Goal: Task Accomplishment & Management: Use online tool/utility

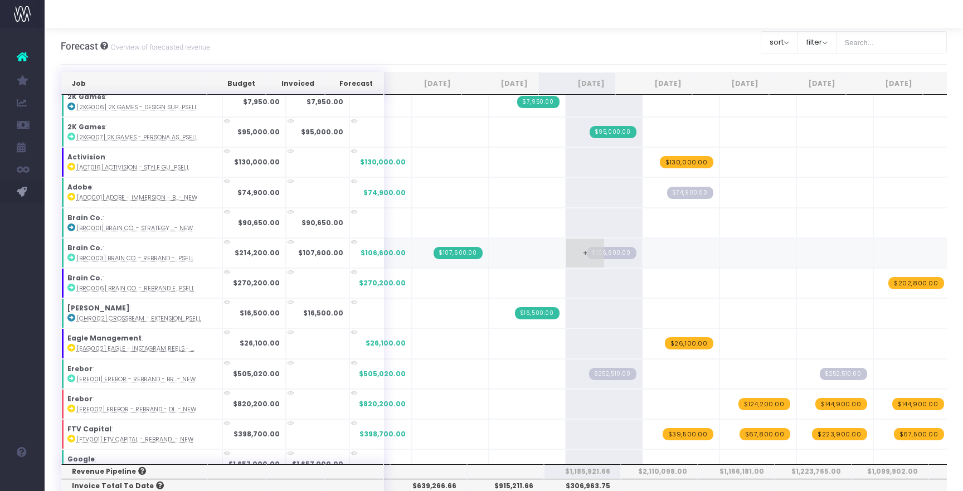
scroll to position [129, 0]
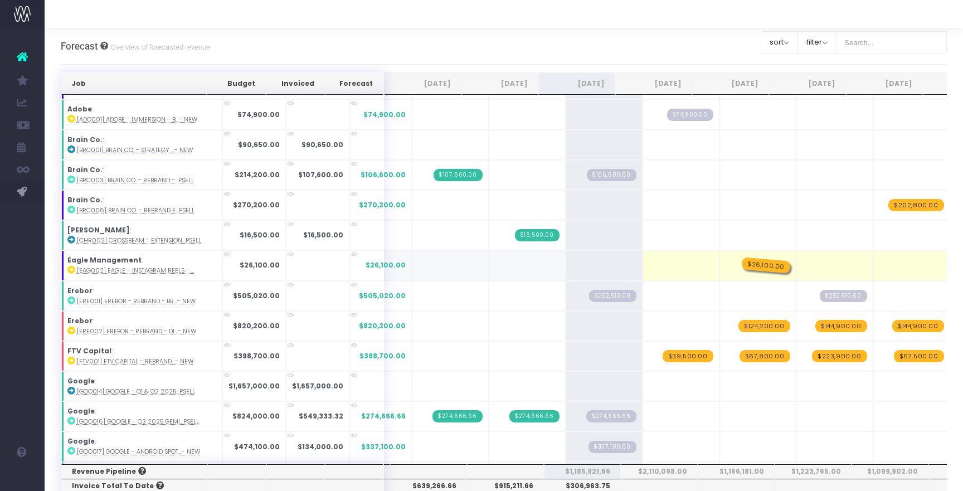
drag, startPoint x: 673, startPoint y: 263, endPoint x: 724, endPoint y: 266, distance: 50.8
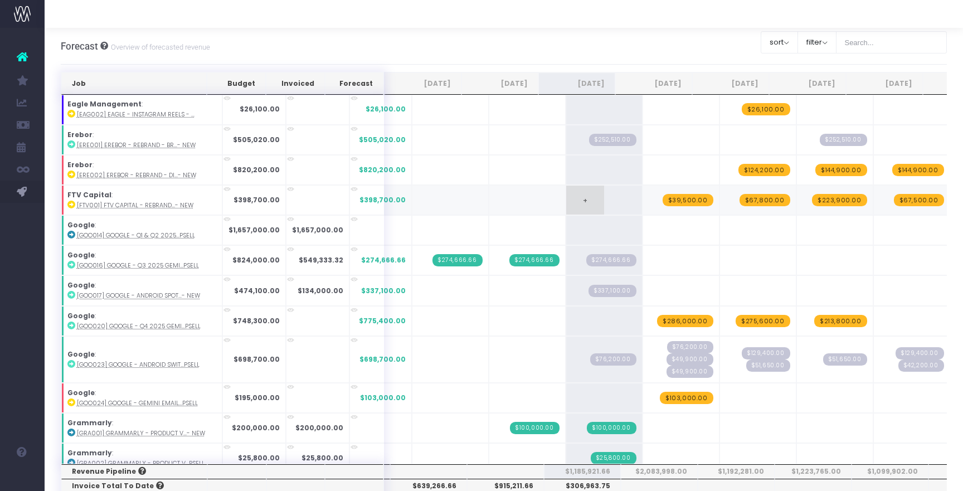
scroll to position [317, 0]
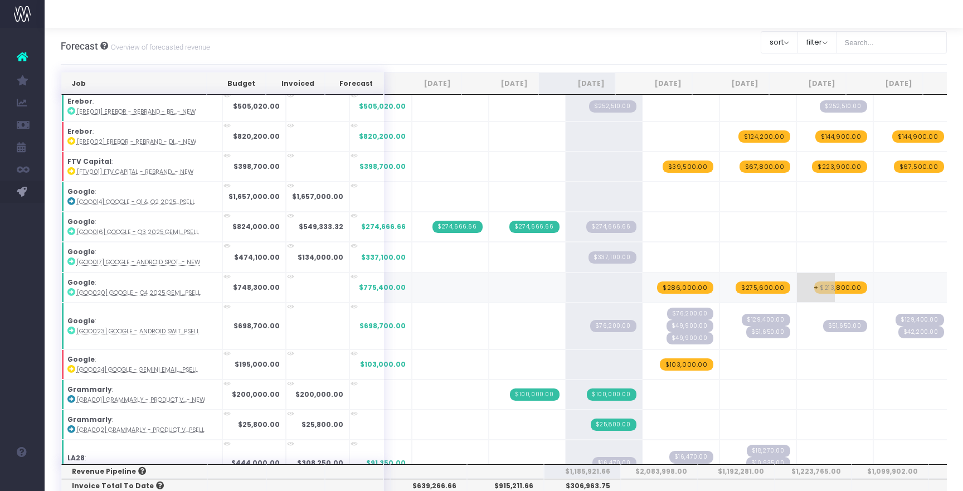
click at [814, 283] on span "$213,800.00" at bounding box center [840, 288] width 53 height 12
click at [815, 283] on td "+" at bounding box center [835, 288] width 77 height 30
click at [797, 282] on span "+" at bounding box center [816, 287] width 38 height 29
click at [811, 289] on td "+" at bounding box center [835, 288] width 77 height 30
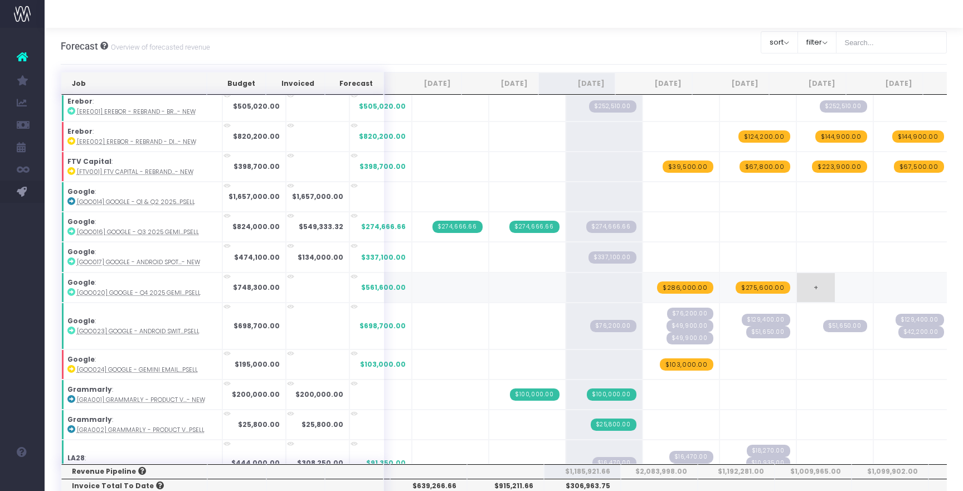
click at [797, 289] on span "+" at bounding box center [816, 287] width 38 height 29
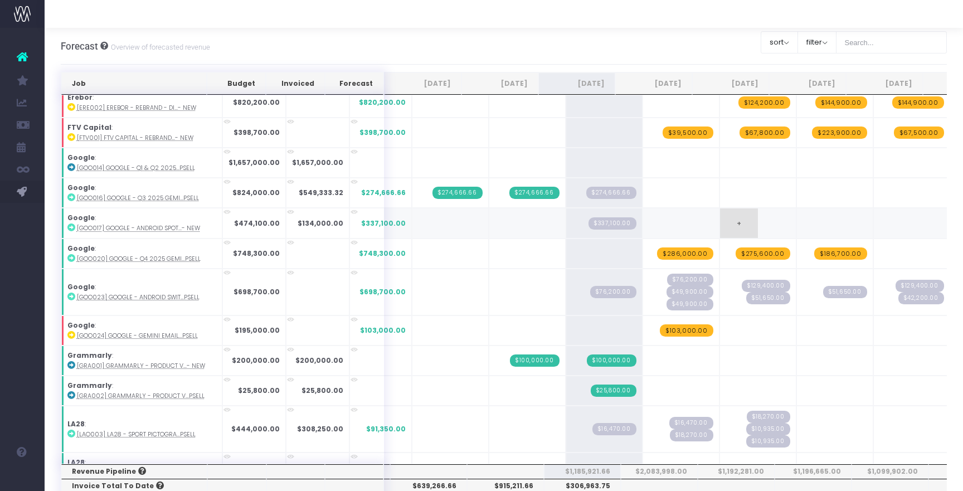
scroll to position [407, 0]
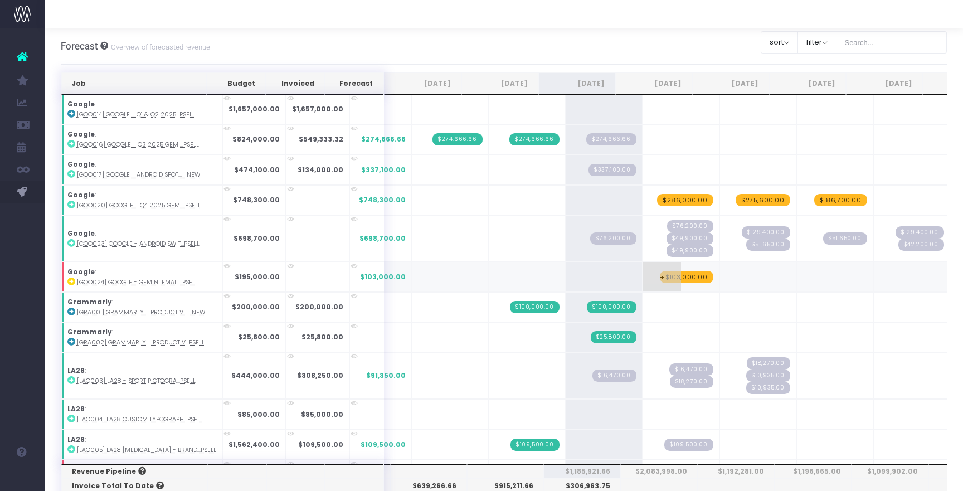
click at [669, 274] on span "$103,000.00" at bounding box center [687, 277] width 54 height 12
click at [643, 269] on span "+" at bounding box center [662, 277] width 38 height 29
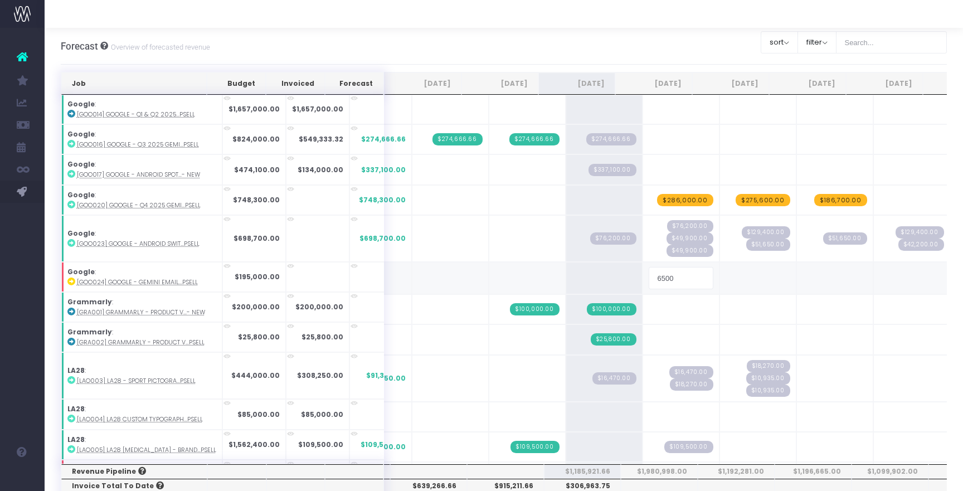
type input "65000"
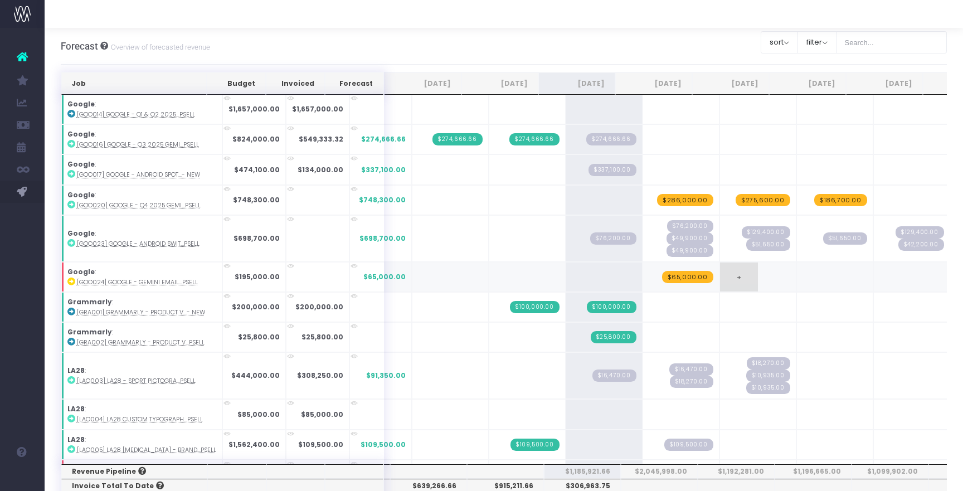
click at [720, 272] on span "+" at bounding box center [739, 277] width 38 height 29
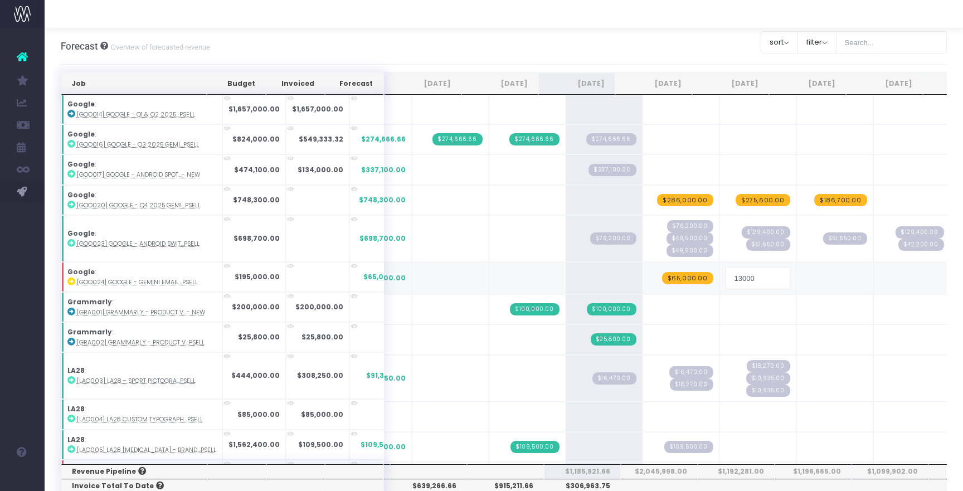
type input "130000"
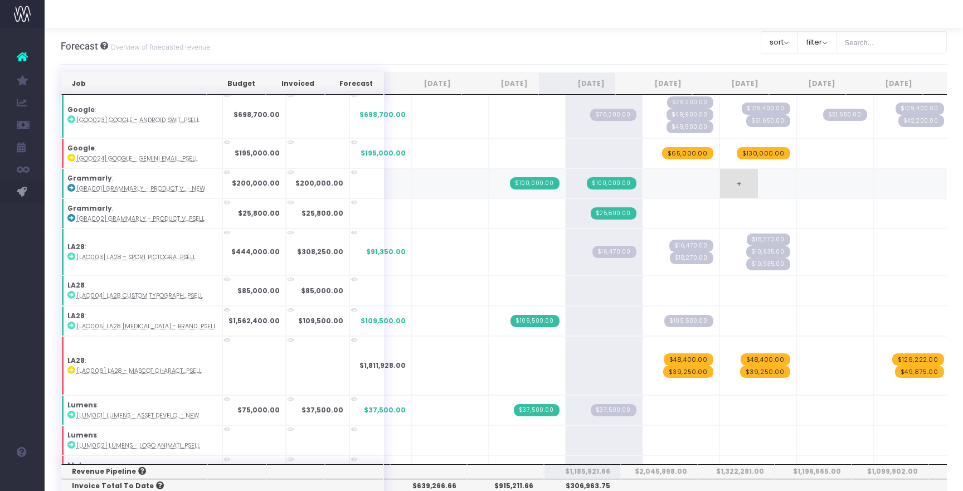
scroll to position [584, 0]
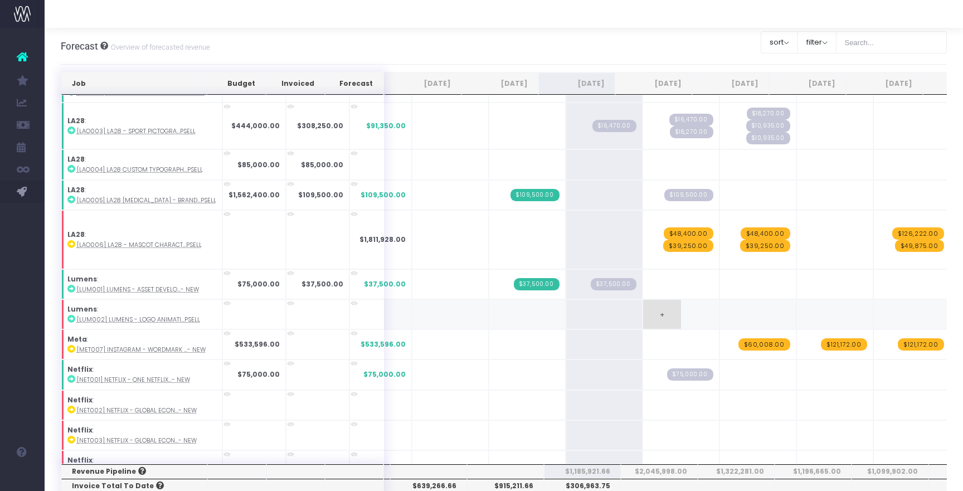
click at [648, 321] on span "+" at bounding box center [662, 314] width 38 height 29
type input "10250"
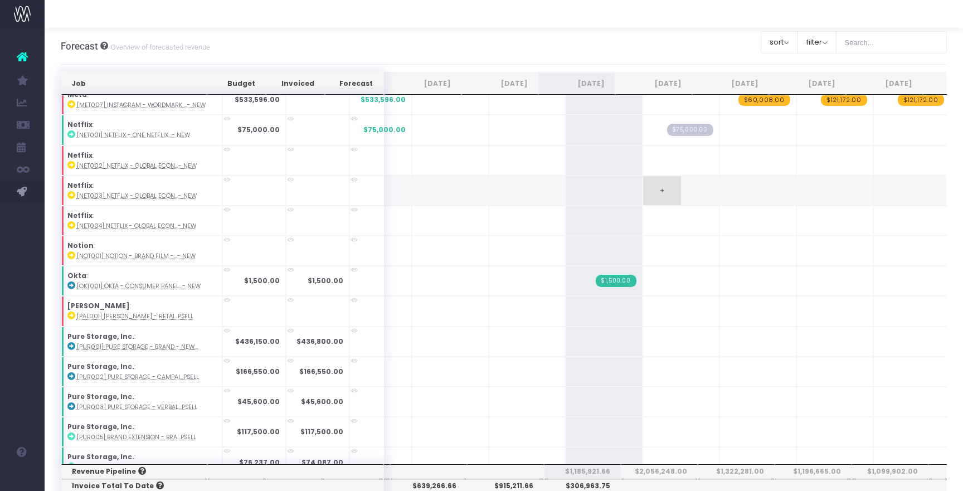
scroll to position [962, 0]
